Goal: Task Accomplishment & Management: Manage account settings

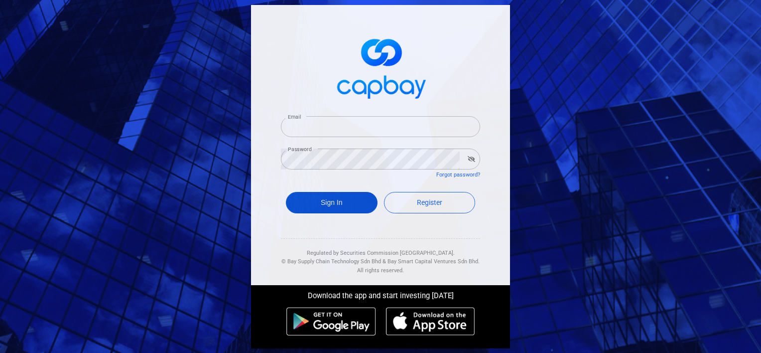
type input "[EMAIL_ADDRESS][DOMAIN_NAME]"
click at [341, 198] on button "Sign In" at bounding box center [332, 202] width 92 height 21
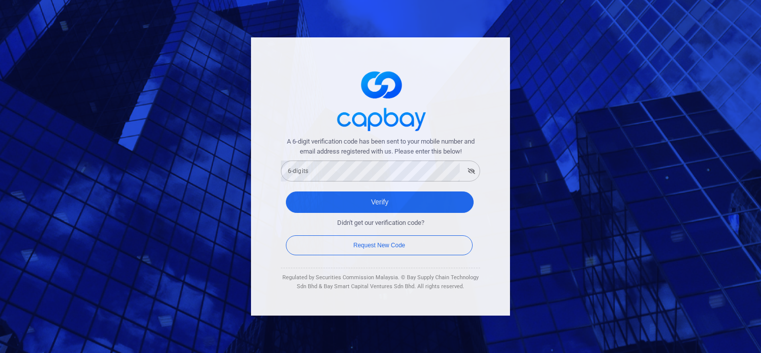
click at [349, 182] on form "A 6-digit verification code has been sent to your mobile number and email addre…" at bounding box center [380, 196] width 199 height 121
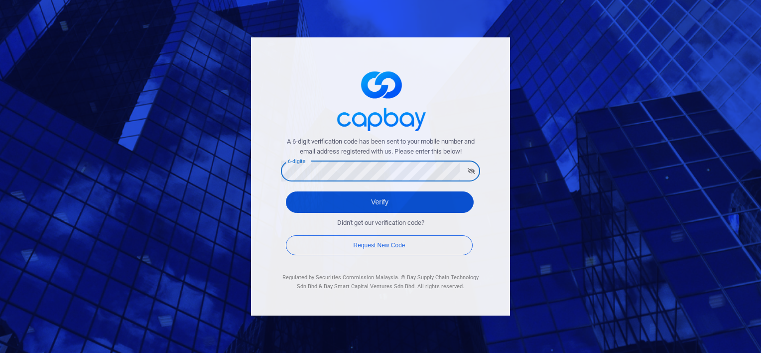
click at [378, 203] on button "Verify" at bounding box center [380, 201] width 188 height 21
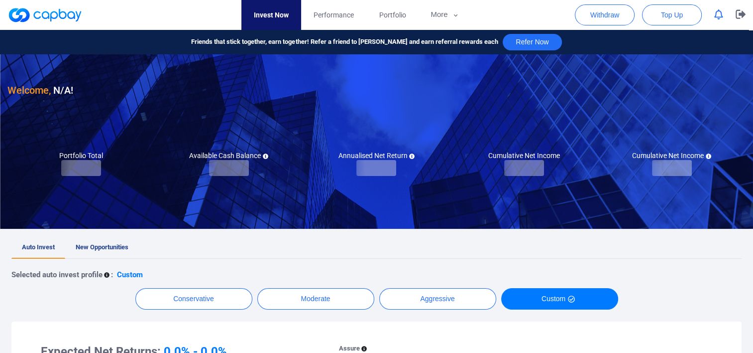
checkbox input "true"
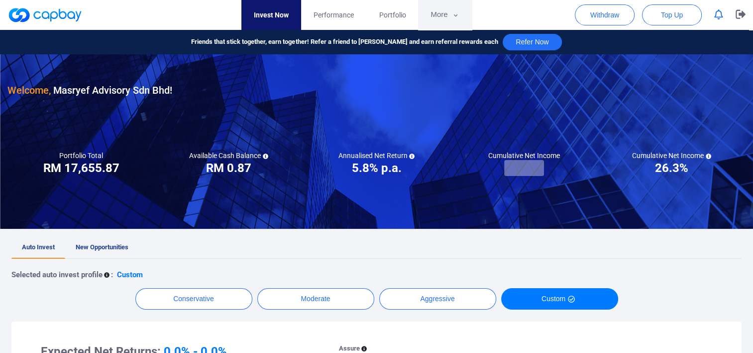
click at [444, 5] on button "More" at bounding box center [444, 15] width 53 height 30
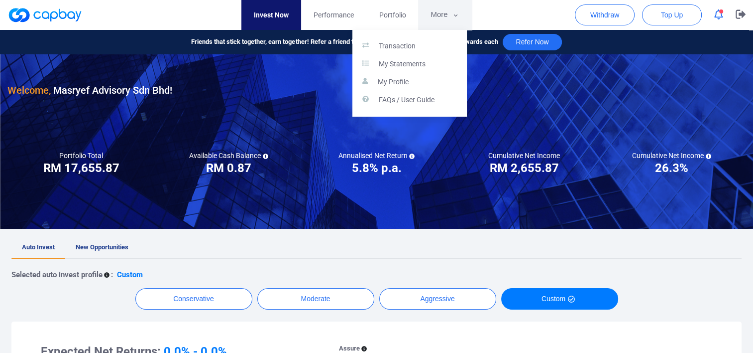
click at [444, 5] on button "button" at bounding box center [376, 176] width 753 height 353
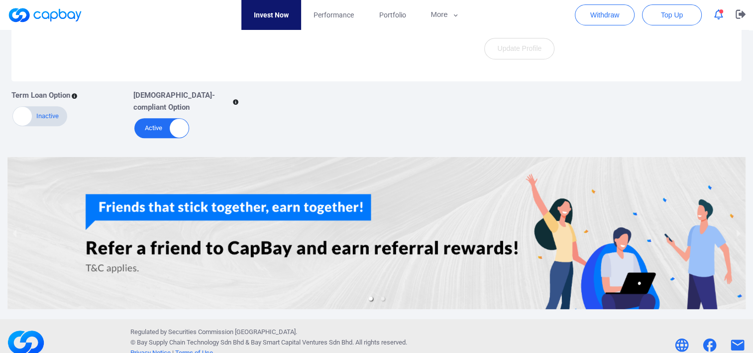
scroll to position [472, 0]
click at [412, 243] on div at bounding box center [376, 233] width 738 height 152
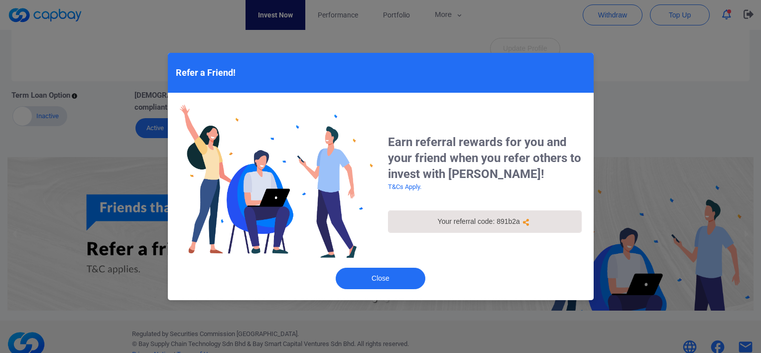
click at [509, 220] on div "Your referral code: 891b2a" at bounding box center [484, 221] width 167 height 10
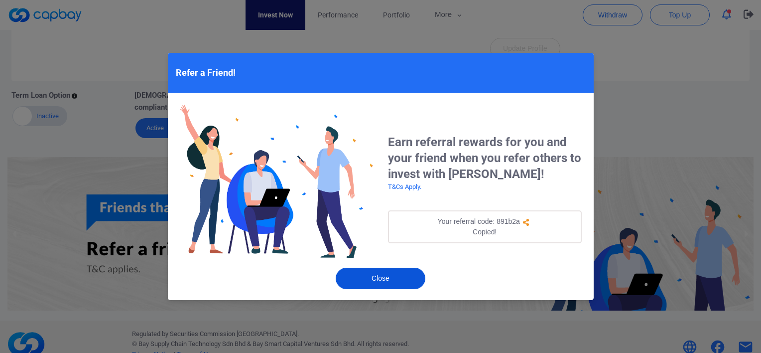
click at [407, 275] on button "Close" at bounding box center [381, 277] width 90 height 21
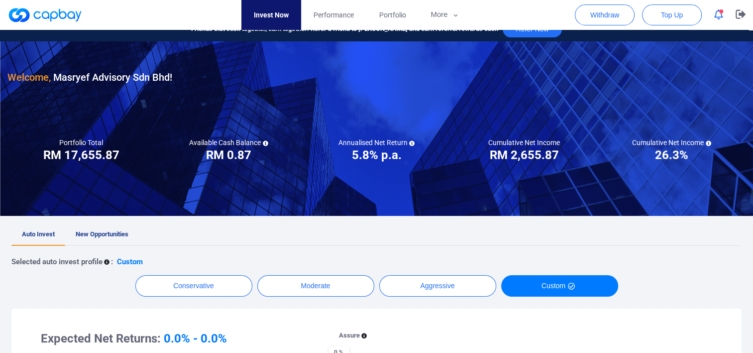
scroll to position [0, 0]
